Goal: Obtain resource: Obtain resource

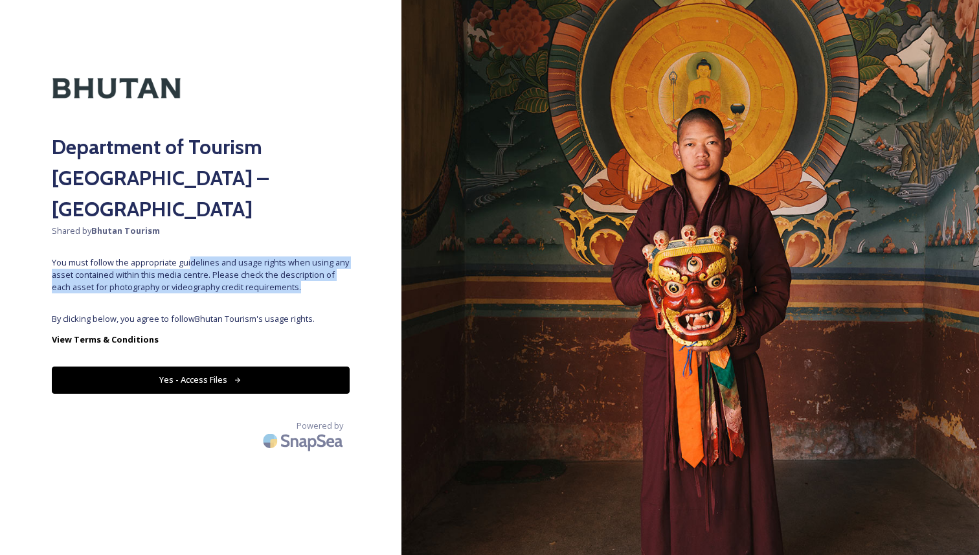
drag, startPoint x: 190, startPoint y: 228, endPoint x: 310, endPoint y: 253, distance: 122.4
click at [310, 256] on span "You must follow the appropriate guidelines and usage rights when using any asse…" at bounding box center [201, 275] width 298 height 38
click at [277, 367] on button "Yes - Access Files" at bounding box center [201, 380] width 298 height 27
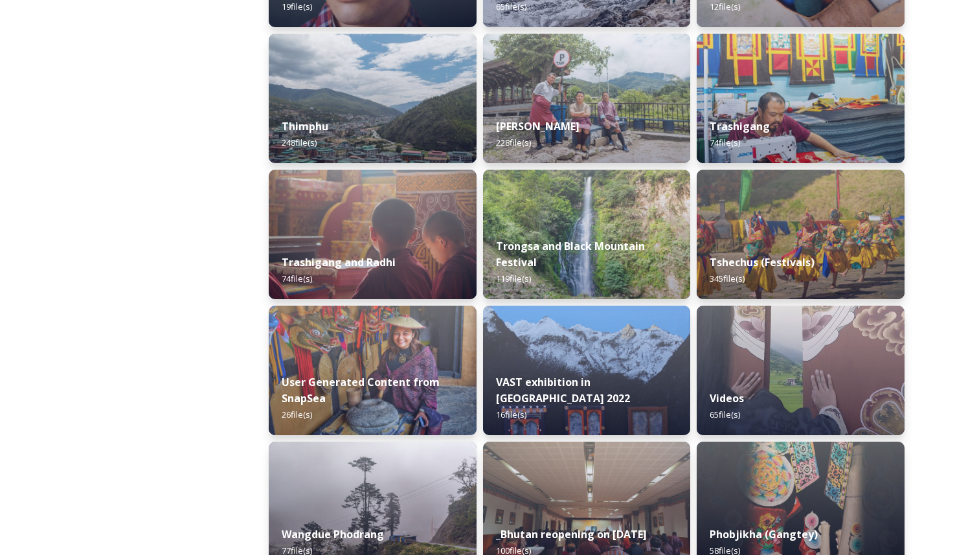
scroll to position [2107, 0]
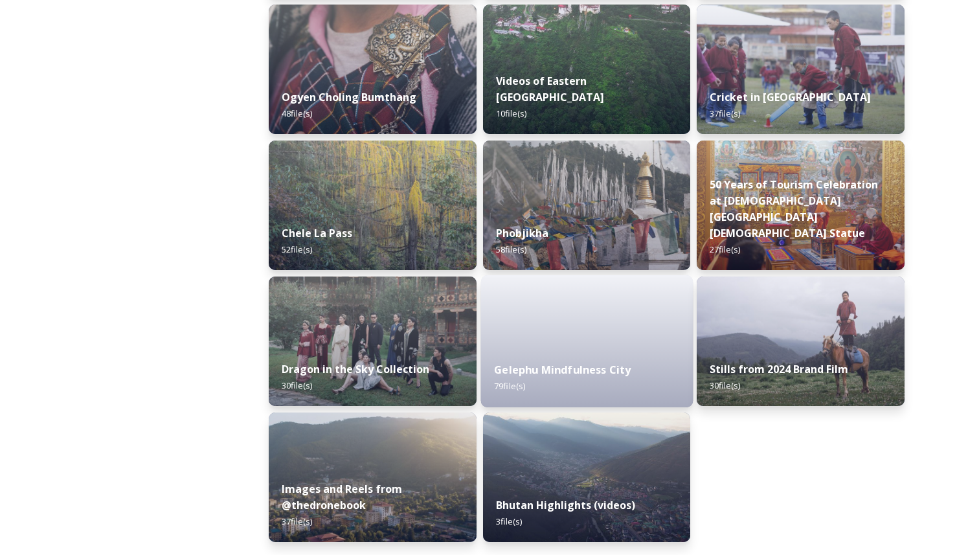
click at [552, 374] on strong "Gelephu Mindfulness City" at bounding box center [562, 370] width 137 height 14
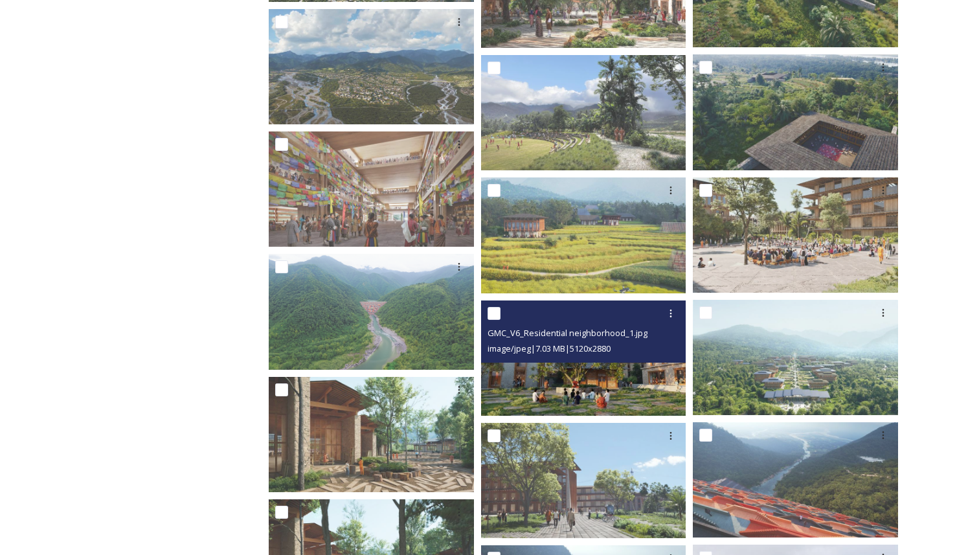
scroll to position [1490, 0]
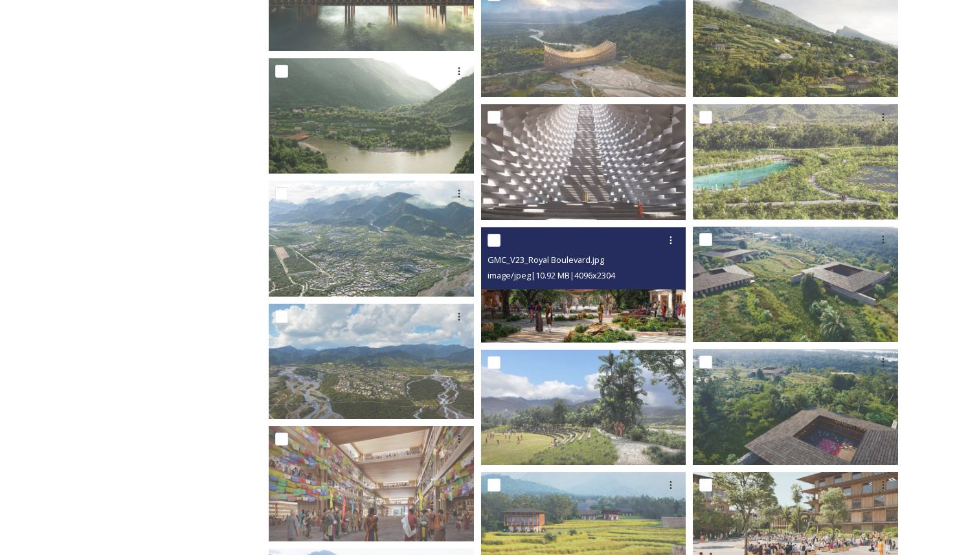
click at [602, 297] on img at bounding box center [583, 284] width 205 height 115
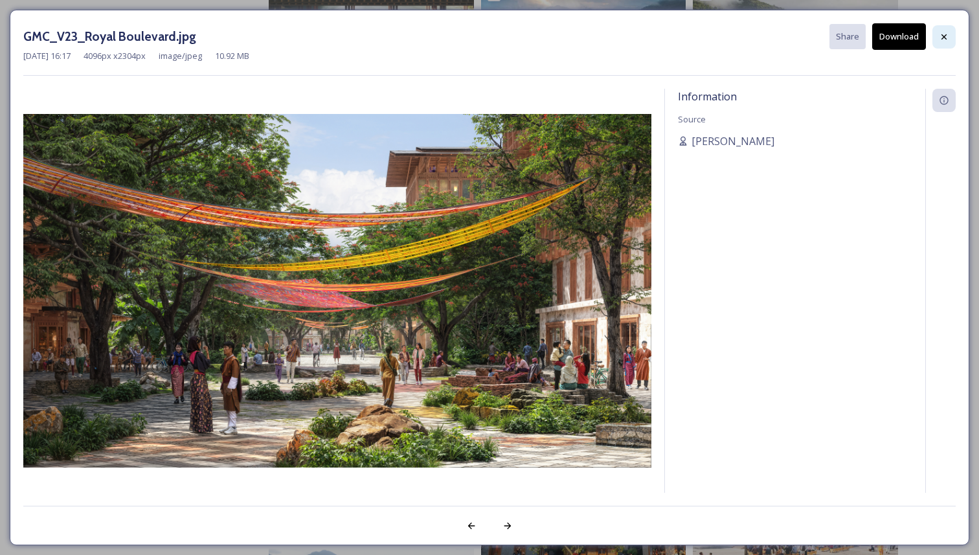
click at [950, 38] on div at bounding box center [944, 36] width 23 height 23
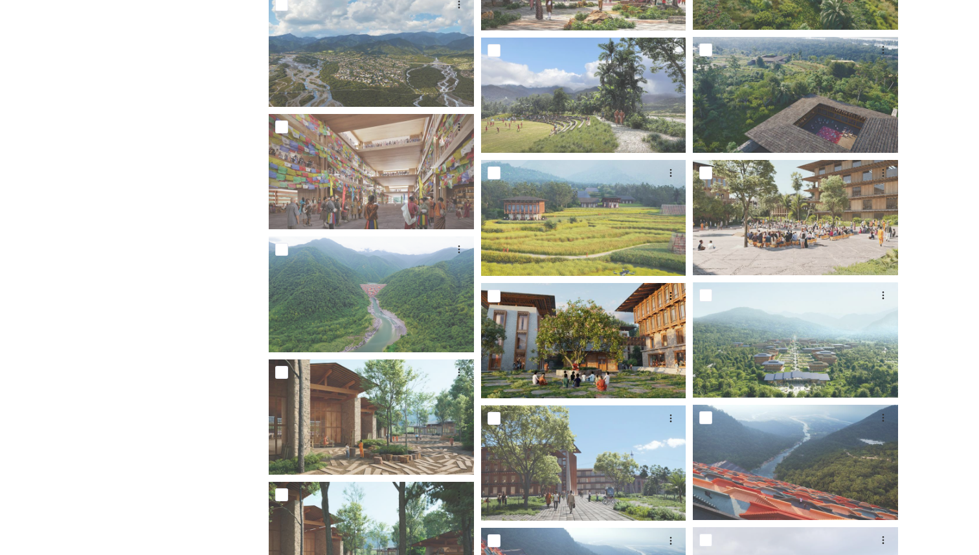
scroll to position [1038, 0]
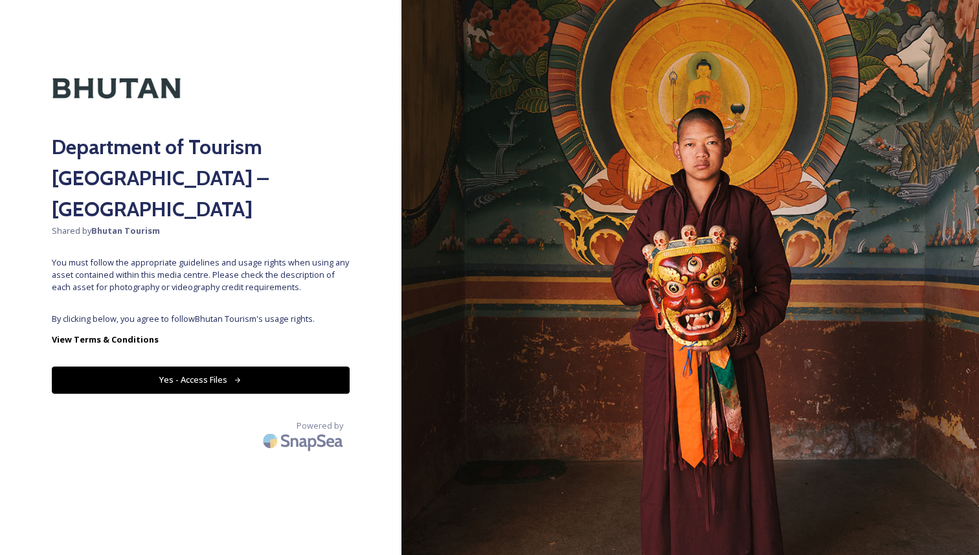
click at [250, 332] on div "Department of Tourism [GEOGRAPHIC_DATA] – Brand Centre Shared by Bhutan Tourism…" at bounding box center [201, 277] width 402 height 451
click at [235, 367] on button "Yes - Access Files" at bounding box center [201, 380] width 298 height 27
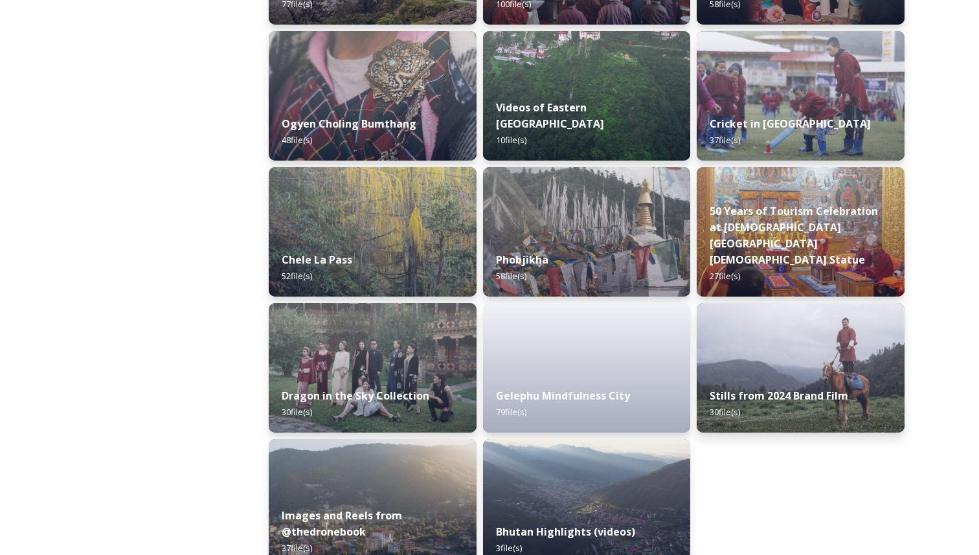
scroll to position [2107, 0]
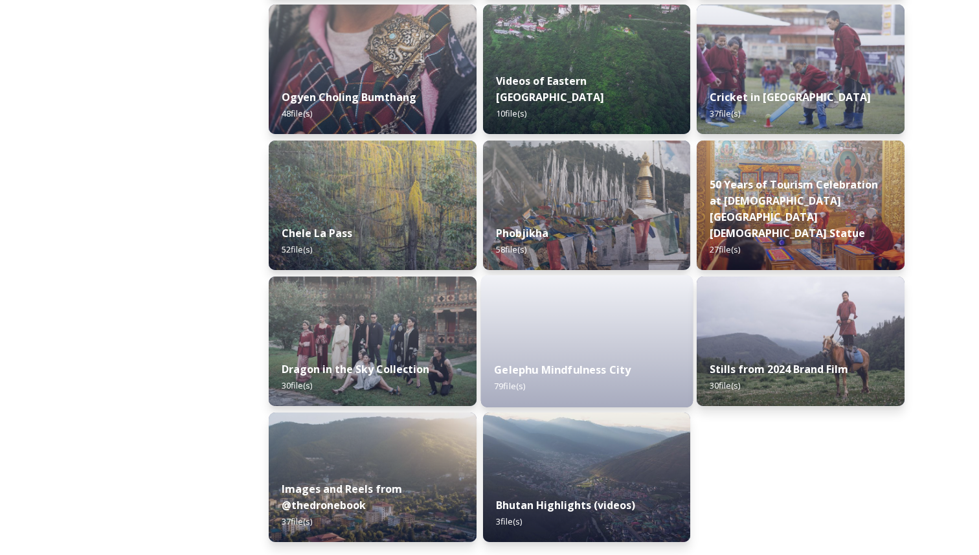
click at [511, 367] on strong "Gelephu Mindfulness City" at bounding box center [562, 370] width 137 height 14
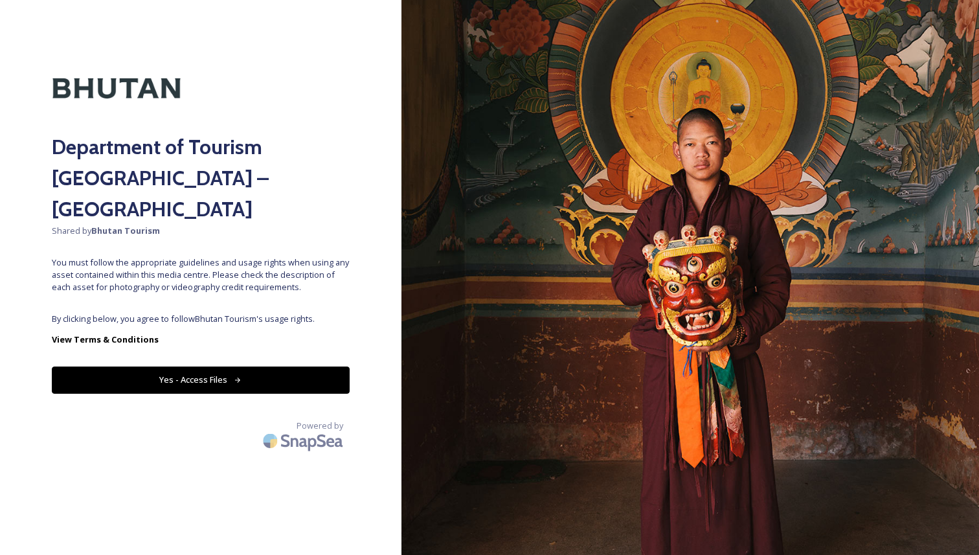
click at [302, 367] on button "Yes - Access Files" at bounding box center [201, 380] width 298 height 27
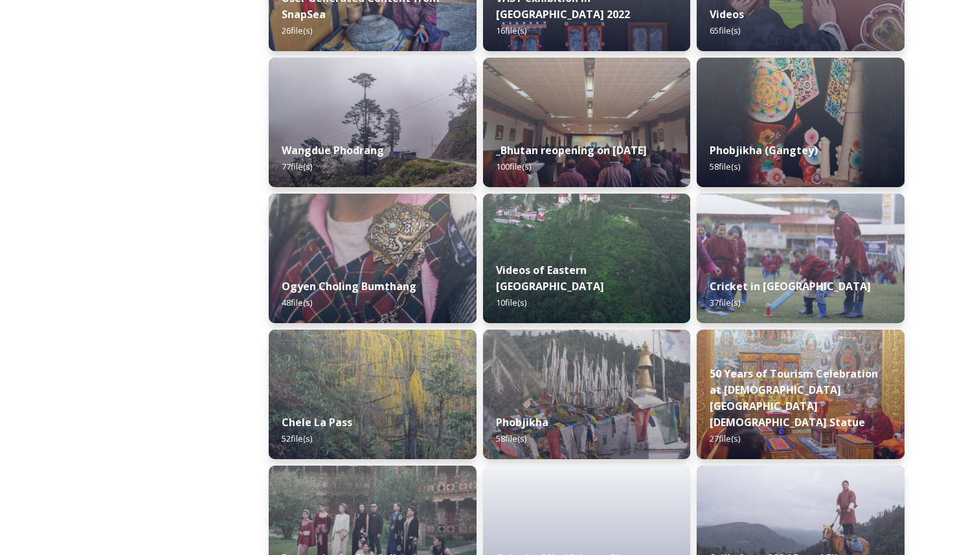
scroll to position [2107, 0]
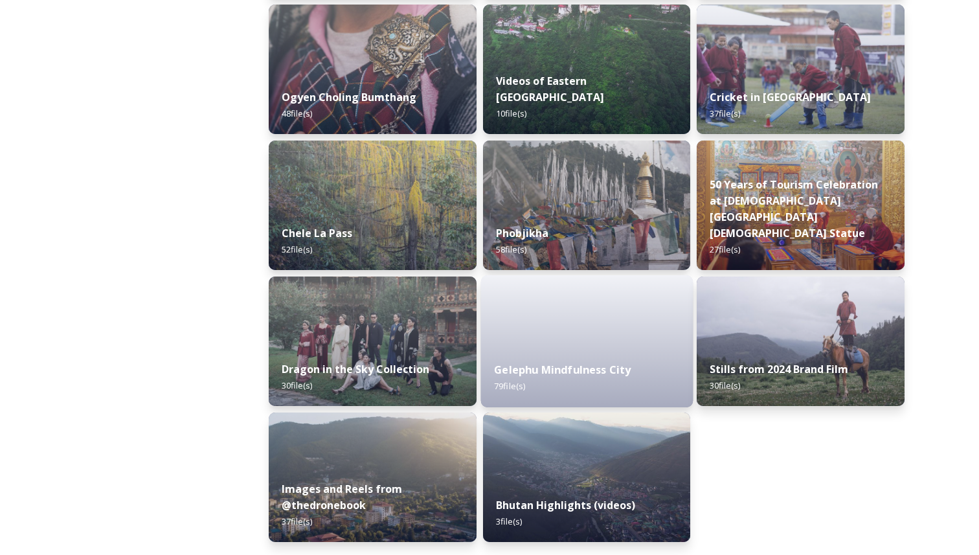
click at [547, 355] on div "Gelephu Mindfulness City 79 file(s)" at bounding box center [587, 377] width 212 height 59
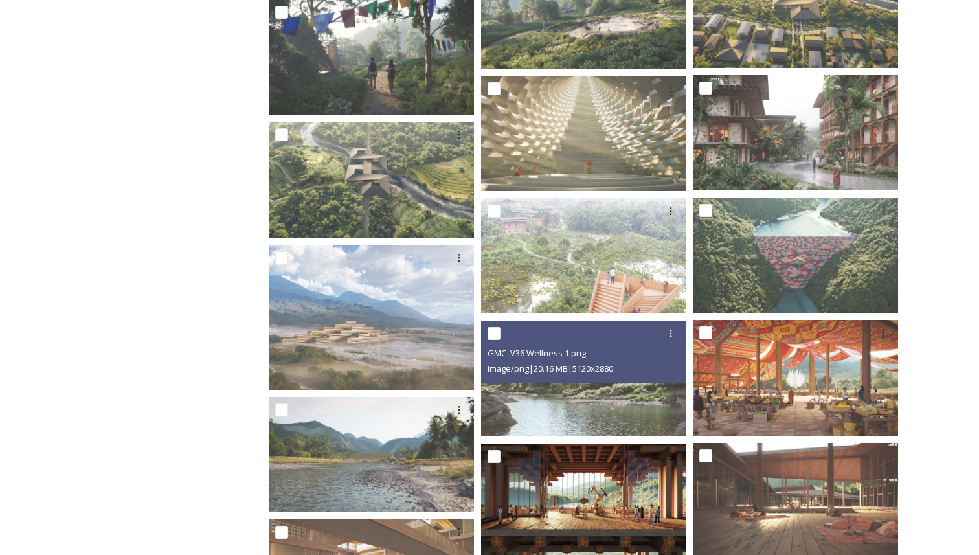
scroll to position [887, 0]
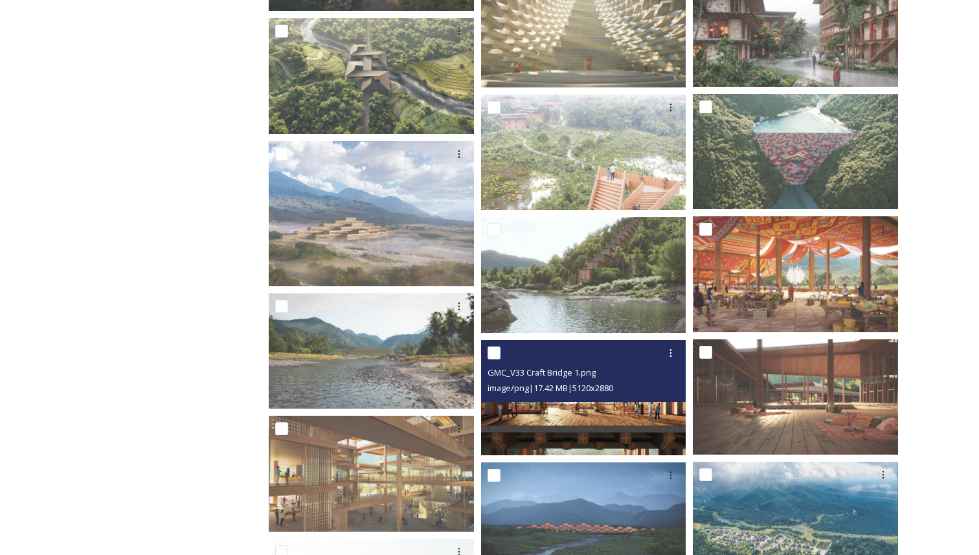
click at [595, 415] on img at bounding box center [583, 396] width 205 height 115
